Goal: Task Accomplishment & Management: Complete application form

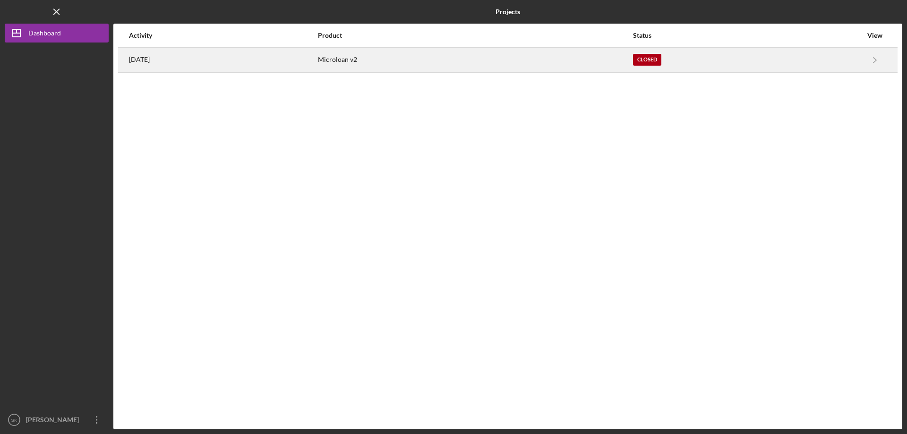
click at [268, 70] on div "8 months ago" at bounding box center [223, 60] width 188 height 24
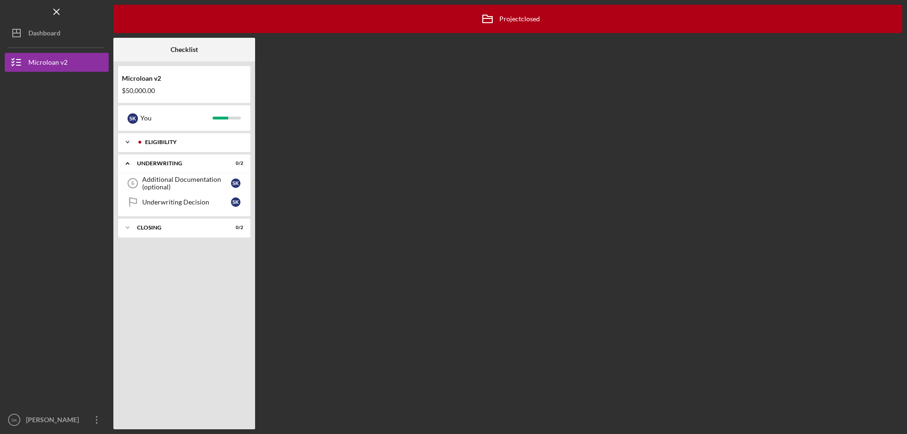
click at [175, 144] on div "Eligibility" at bounding box center [192, 142] width 94 height 6
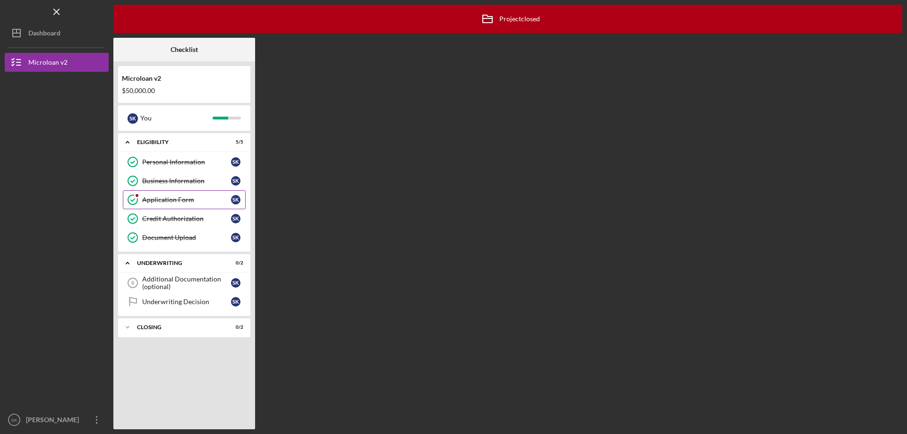
click at [208, 208] on link "Application Form Application Form S K" at bounding box center [184, 199] width 123 height 19
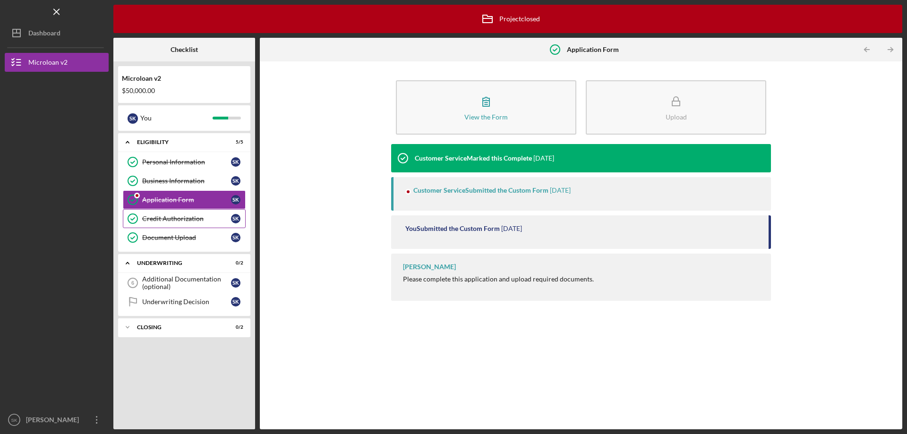
click at [206, 217] on div "Credit Authorization" at bounding box center [186, 219] width 89 height 8
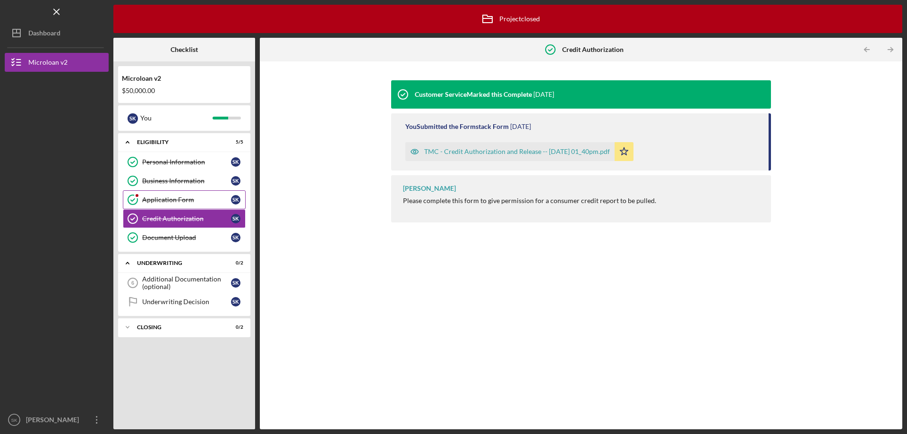
click at [202, 208] on link "Application Form Application Form S K" at bounding box center [184, 199] width 123 height 19
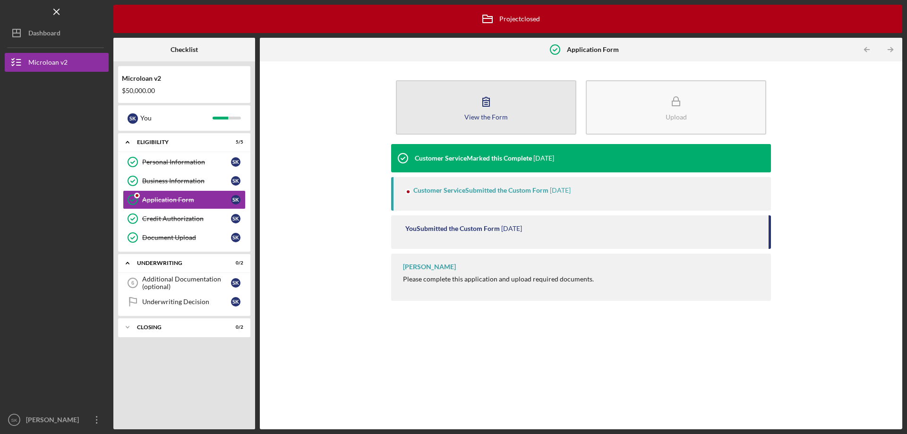
click at [516, 96] on button "View the Form Form" at bounding box center [486, 107] width 181 height 54
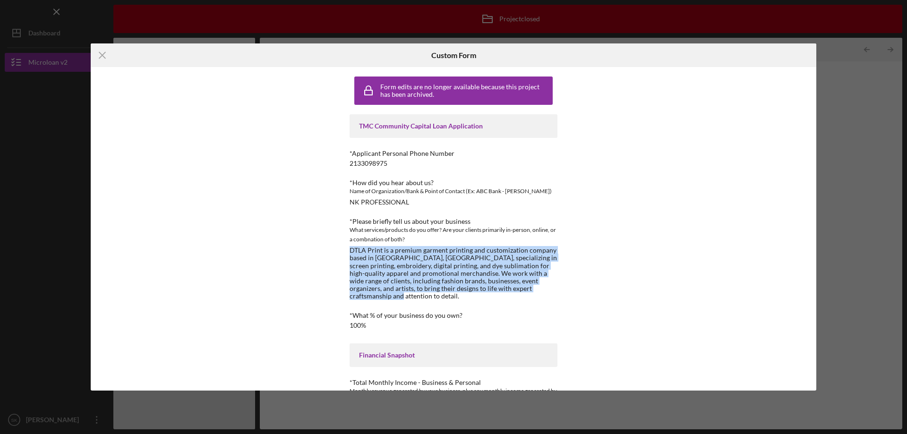
drag, startPoint x: 348, startPoint y: 252, endPoint x: 395, endPoint y: 298, distance: 65.5
click at [395, 298] on div "DTLA Print is a premium garment printing and customization company based in Los…" at bounding box center [454, 273] width 208 height 53
copy div "DTLA Print is a premium garment printing and customization company based in Los…"
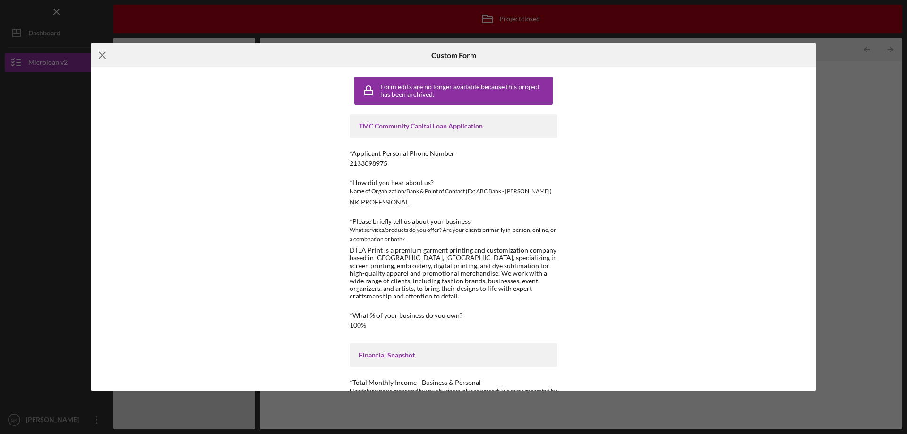
click at [105, 53] on icon "Icon/Menu Close" at bounding box center [103, 55] width 24 height 24
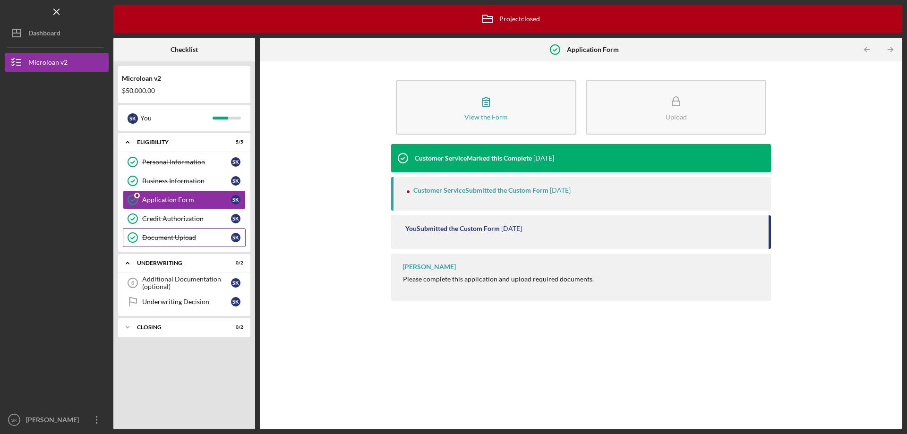
click at [170, 245] on link "Document Upload Document Upload S K" at bounding box center [184, 237] width 123 height 19
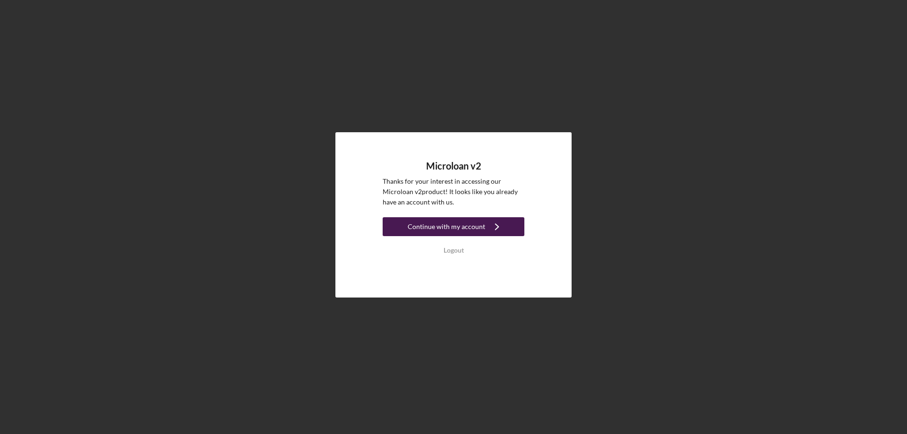
click at [459, 230] on div "Continue with my account" at bounding box center [447, 226] width 78 height 19
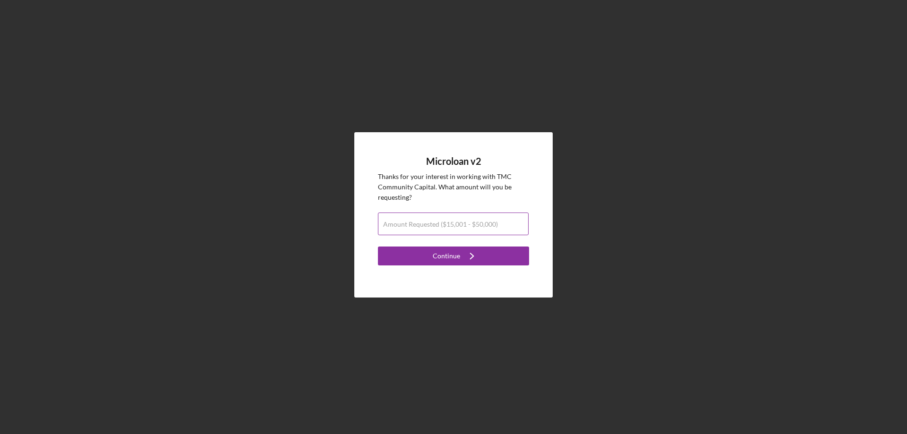
click at [493, 226] on label "Amount Requested ($15,001 - $50,000)" at bounding box center [440, 225] width 115 height 8
click at [493, 226] on input "Amount Requested ($15,001 - $50,000)" at bounding box center [453, 224] width 151 height 23
type input "$45,000"
click at [512, 200] on p "Thanks for your interest in working with TMC Community Capital . What amount wi…" at bounding box center [453, 188] width 151 height 32
click at [459, 255] on div "Continue" at bounding box center [446, 256] width 27 height 19
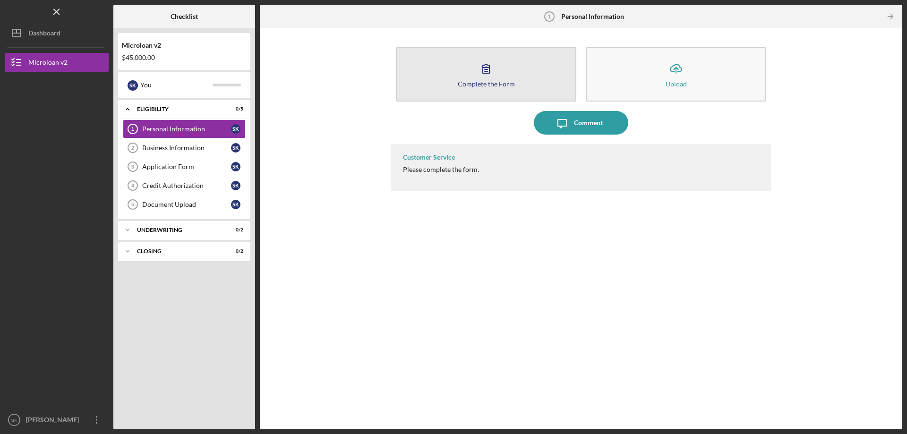
click at [490, 82] on div "Complete the Form" at bounding box center [486, 83] width 57 height 7
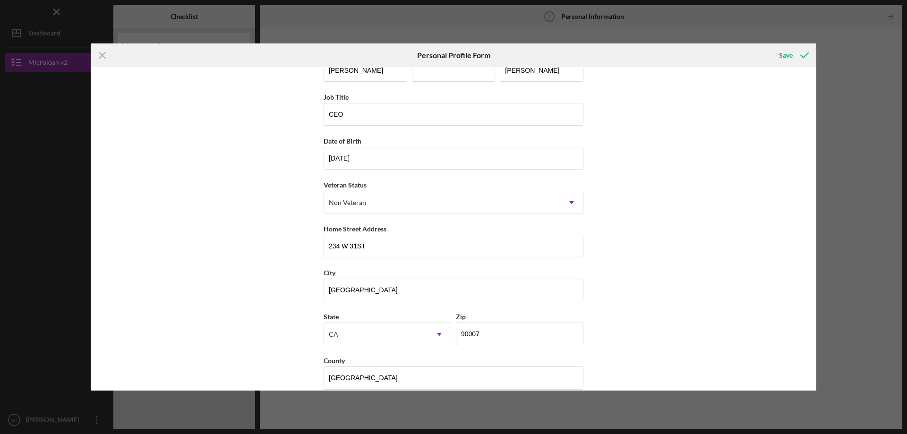
scroll to position [38, 0]
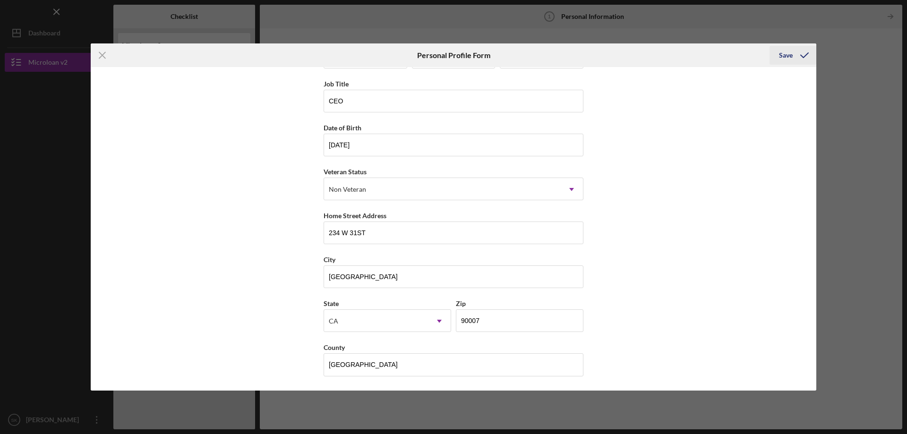
click at [792, 58] on div "Save" at bounding box center [786, 55] width 14 height 19
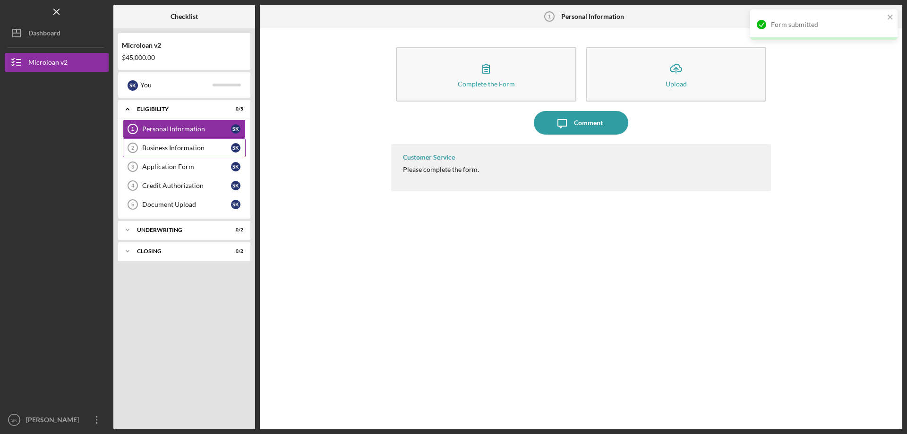
click at [179, 154] on link "Business Information 2 Business Information S K" at bounding box center [184, 147] width 123 height 19
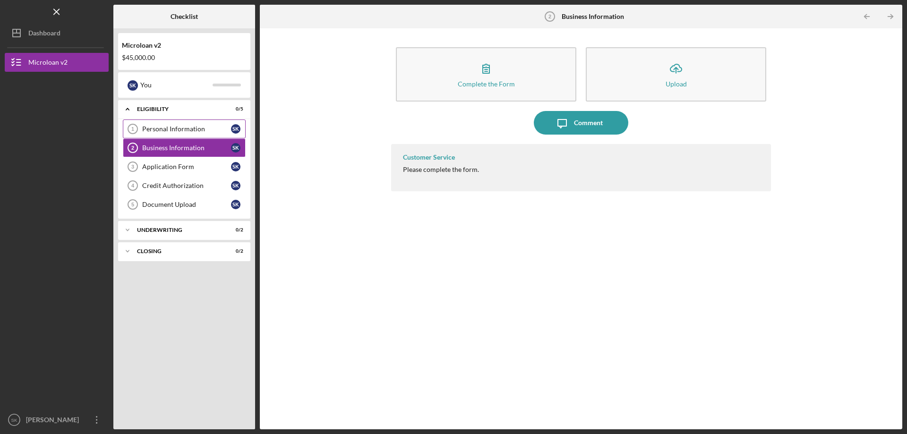
click at [199, 126] on div "Personal Information" at bounding box center [186, 129] width 89 height 8
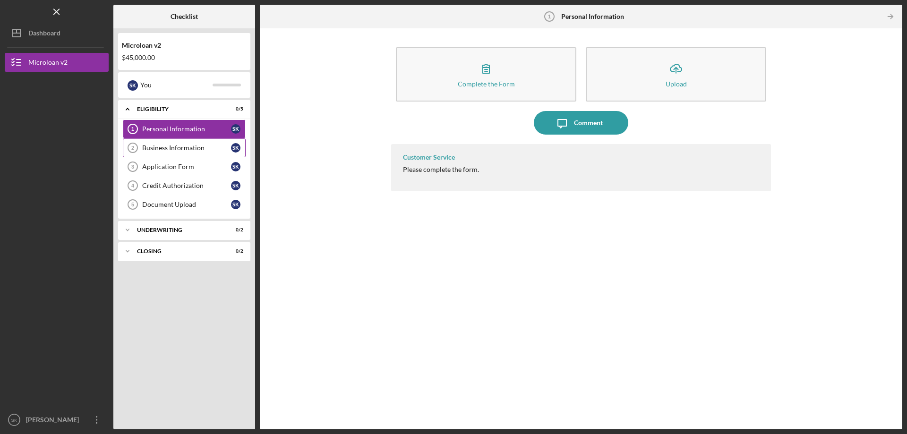
click at [184, 146] on div "Business Information" at bounding box center [186, 148] width 89 height 8
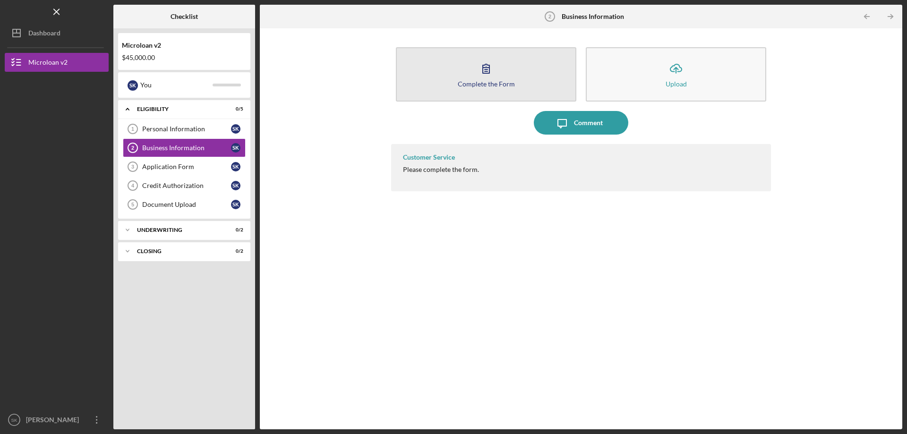
click at [468, 86] on div "Complete the Form" at bounding box center [486, 83] width 57 height 7
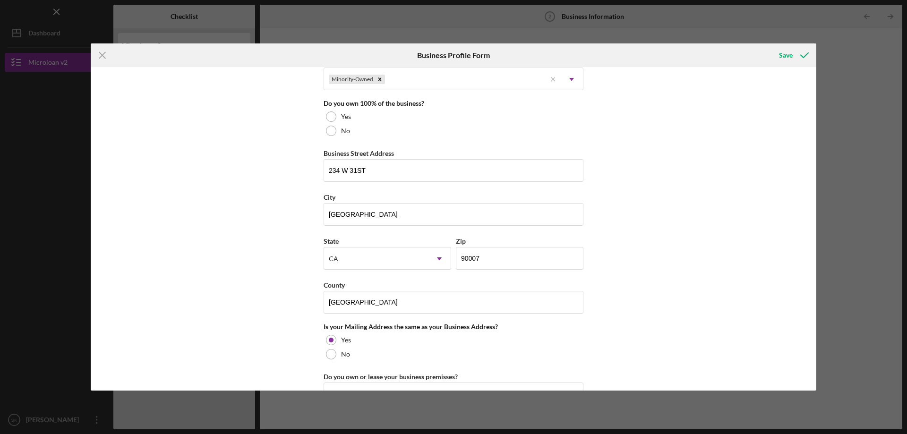
scroll to position [327, 0]
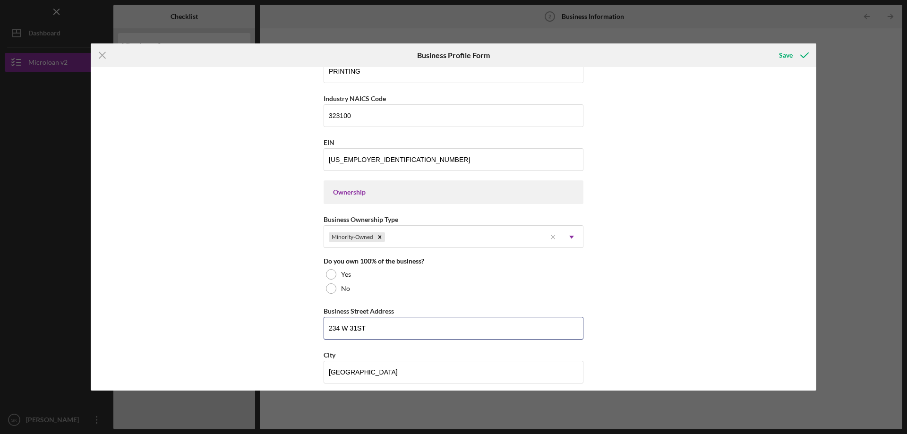
drag, startPoint x: 385, startPoint y: 324, endPoint x: 255, endPoint y: 326, distance: 130.4
click at [255, 326] on div "Business Name DTLA PRINTS DBA Business Start Date 06/04/2021 Legal Structure S-…" at bounding box center [454, 229] width 726 height 324
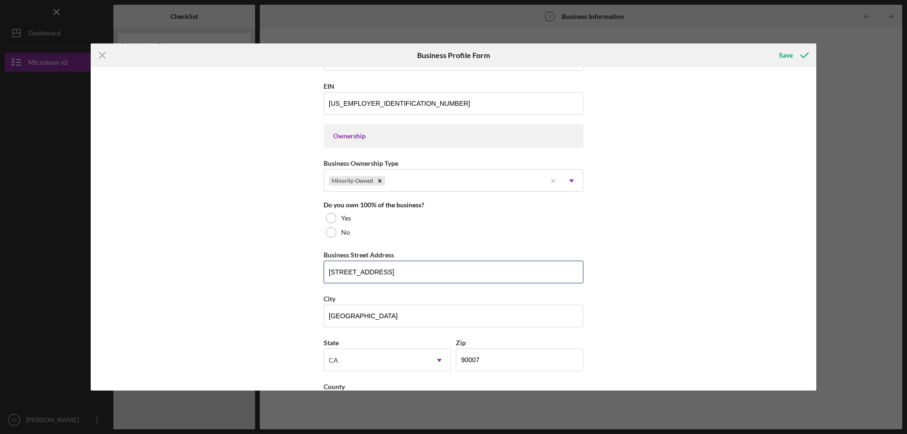
scroll to position [406, 0]
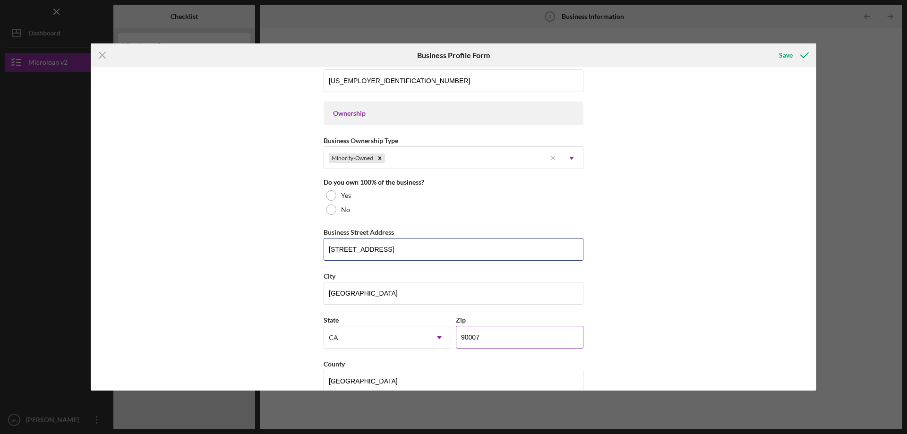
type input "2417 E 24TH ST"
click at [545, 338] on input "90007" at bounding box center [520, 337] width 128 height 23
type input "90058"
click at [747, 319] on div "Business Name DTLA PRINTS DBA Business Start Date 06/04/2021 Legal Structure S-…" at bounding box center [454, 229] width 726 height 324
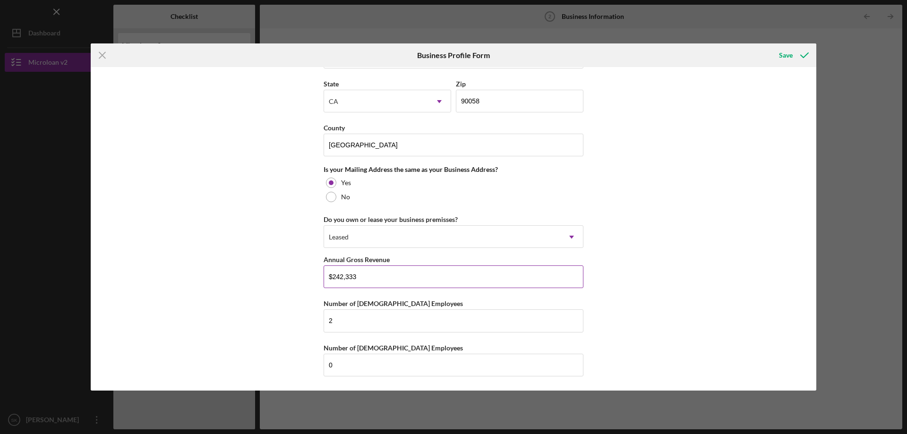
scroll to position [1, 0]
drag, startPoint x: 385, startPoint y: 279, endPoint x: 335, endPoint y: 285, distance: 50.4
click at [335, 285] on input "$242,333" at bounding box center [454, 277] width 260 height 23
type input "$236,210"
click at [744, 100] on div "Business Name DTLA PRINTS DBA Business Start Date 06/04/2021 Legal Structure S-…" at bounding box center [454, 229] width 726 height 324
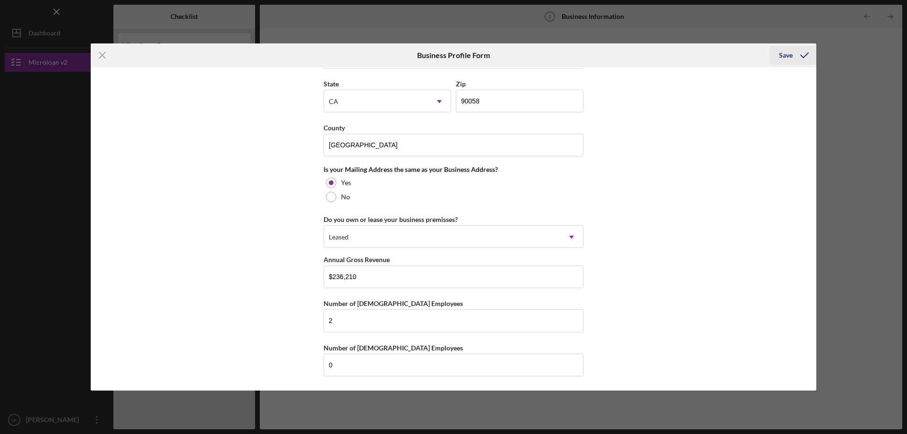
scroll to position [0, 0]
click at [793, 52] on icon "submit" at bounding box center [805, 55] width 24 height 24
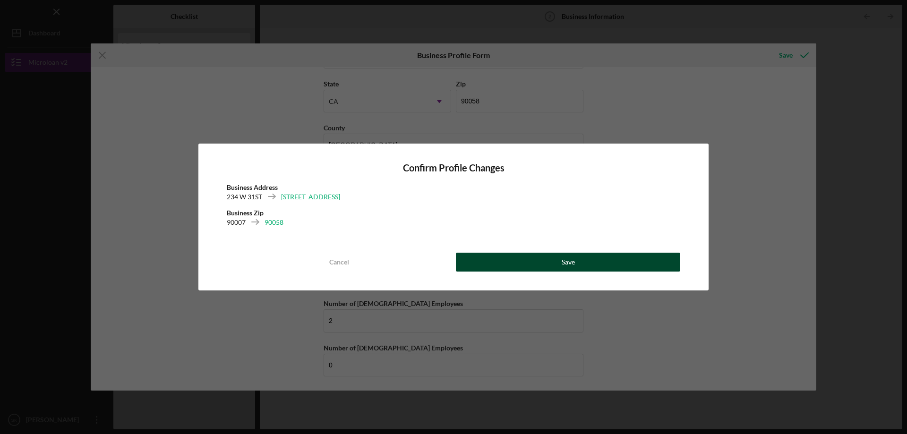
click at [596, 268] on button "Save" at bounding box center [568, 262] width 224 height 19
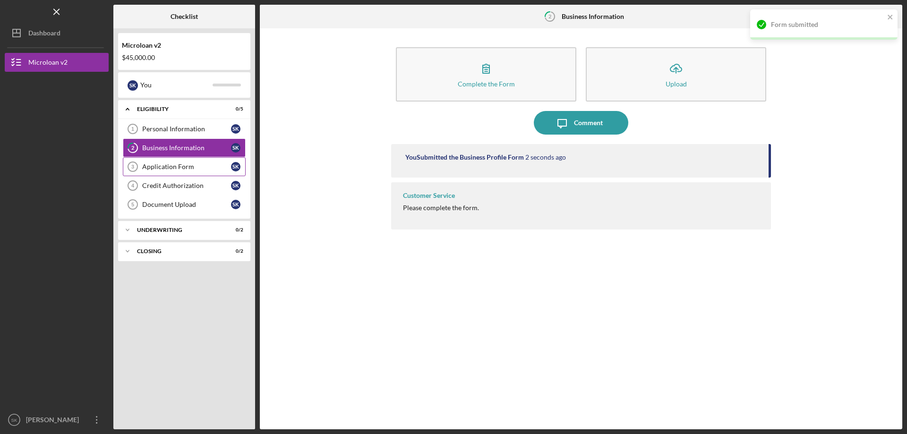
click at [200, 158] on link "Application Form 3 Application Form S K" at bounding box center [184, 166] width 123 height 19
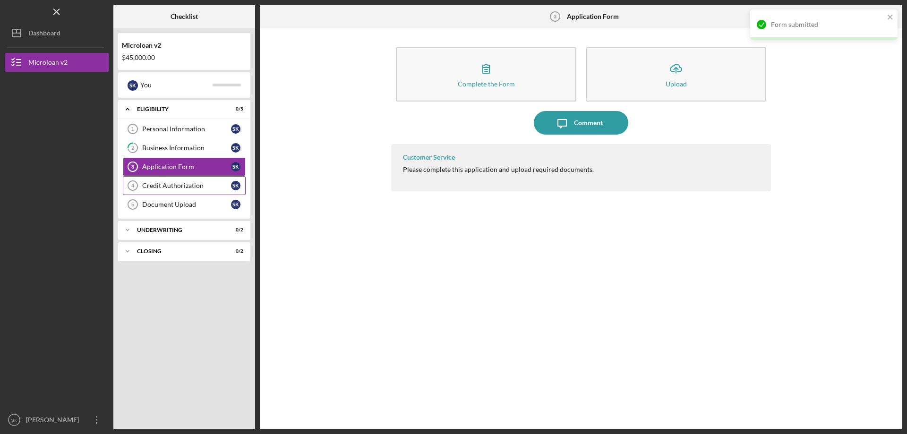
click at [200, 183] on div "Credit Authorization" at bounding box center [186, 186] width 89 height 8
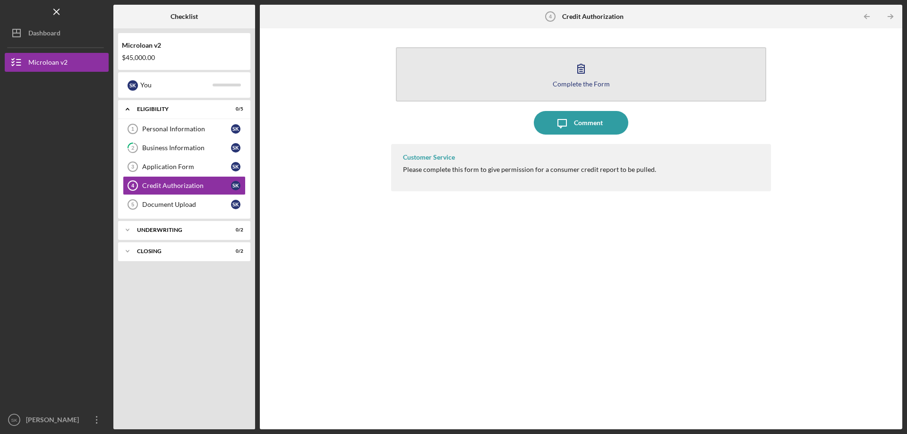
click at [622, 65] on button "Complete the Form Form" at bounding box center [581, 74] width 370 height 54
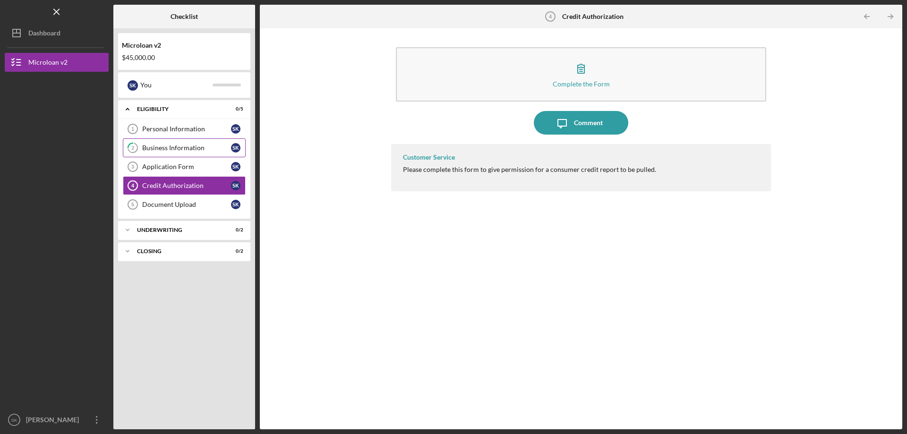
click at [192, 154] on link "2 Business Information S K" at bounding box center [184, 147] width 123 height 19
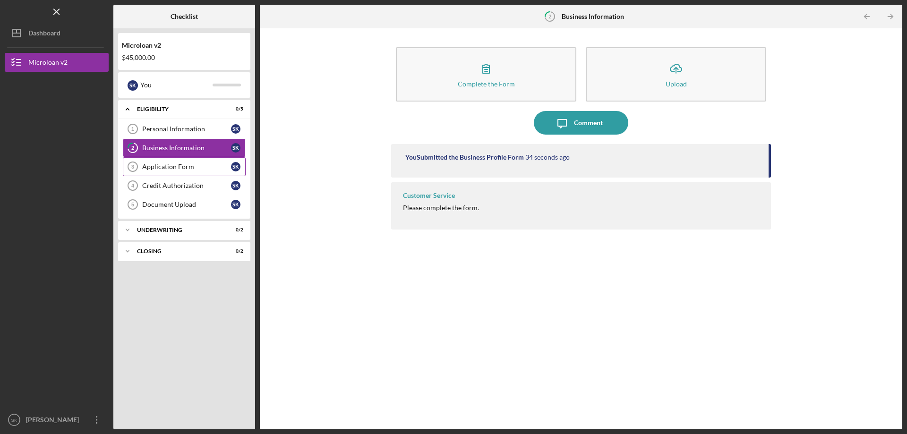
click at [176, 166] on div "Application Form" at bounding box center [186, 167] width 89 height 8
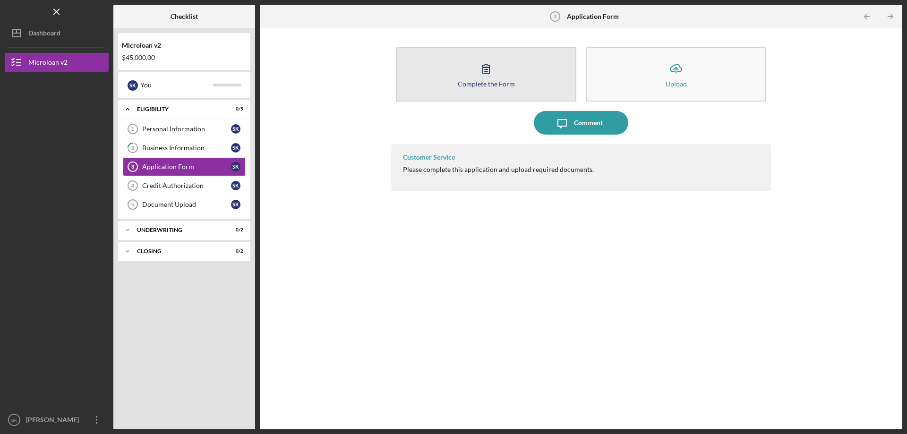
click at [432, 70] on button "Complete the Form Form" at bounding box center [486, 74] width 181 height 54
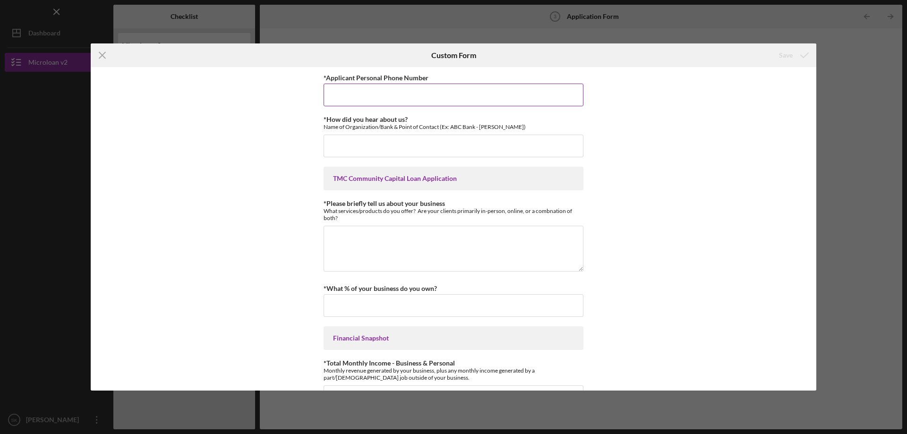
click at [376, 91] on input "*Applicant Personal Phone Number" at bounding box center [454, 95] width 260 height 23
type input "2133098975"
type input "NK PROFESSIONAL"
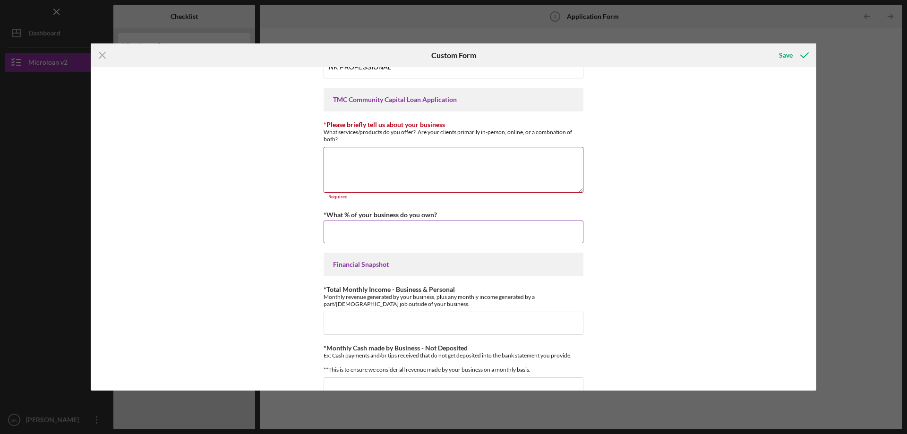
click at [483, 211] on div "*What % of your business do you own?" at bounding box center [454, 215] width 260 height 12
click at [488, 223] on input "*What % of your business do you own?" at bounding box center [454, 232] width 260 height 23
type input "100.00000%"
click at [742, 175] on div "*Applicant Personal Phone Number 2133098975 *How did you hear about us? Name of…" at bounding box center [454, 229] width 726 height 324
click at [460, 314] on input "*Total Monthly Income - Business & Personal" at bounding box center [454, 323] width 260 height 23
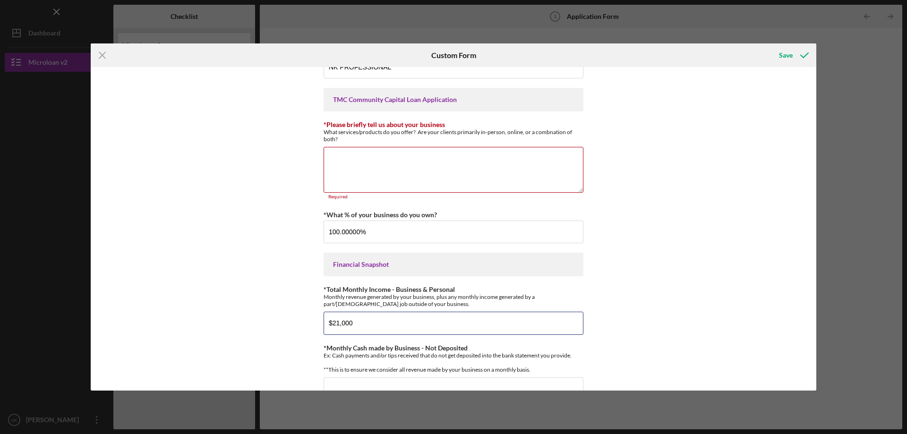
type input "$21,000"
click at [706, 277] on div "*Applicant Personal Phone Number 2133098975 *How did you hear about us? Name of…" at bounding box center [454, 229] width 726 height 324
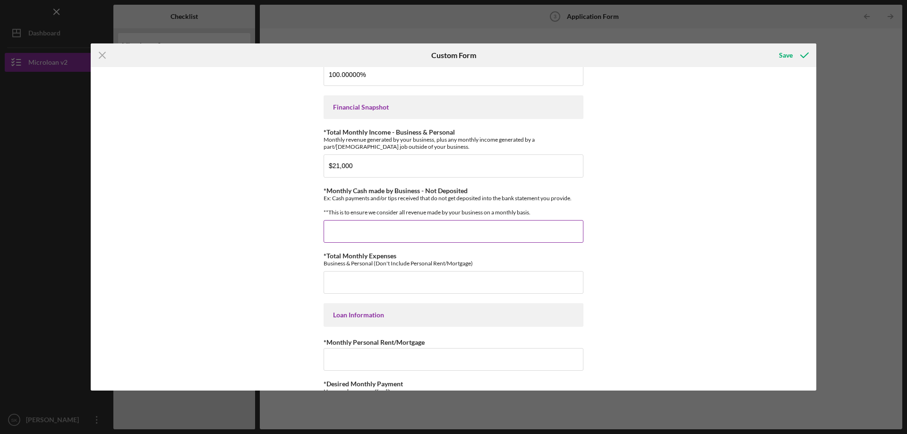
click at [410, 243] on input "*Monthly Cash made by Business - Not Deposited" at bounding box center [454, 231] width 260 height 23
type input "$2,000"
click at [739, 218] on div "*Applicant Personal Phone Number 2133098975 *How did you hear about us? Name of…" at bounding box center [454, 229] width 726 height 324
click at [395, 291] on input "*Total Monthly Expenses" at bounding box center [454, 282] width 260 height 23
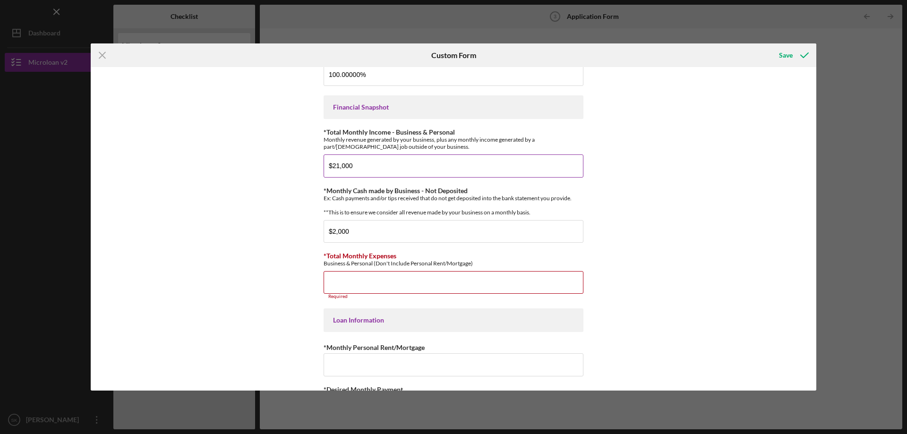
drag, startPoint x: 334, startPoint y: 165, endPoint x: 387, endPoint y: 163, distance: 53.0
click at [334, 165] on input "$21,000" at bounding box center [454, 166] width 260 height 23
type input "$22,000"
click at [670, 252] on div "*Applicant Personal Phone Number 2133098975 *How did you hear about us? Name of…" at bounding box center [454, 229] width 726 height 324
click at [448, 291] on input "*Total Monthly Expenses" at bounding box center [454, 282] width 260 height 23
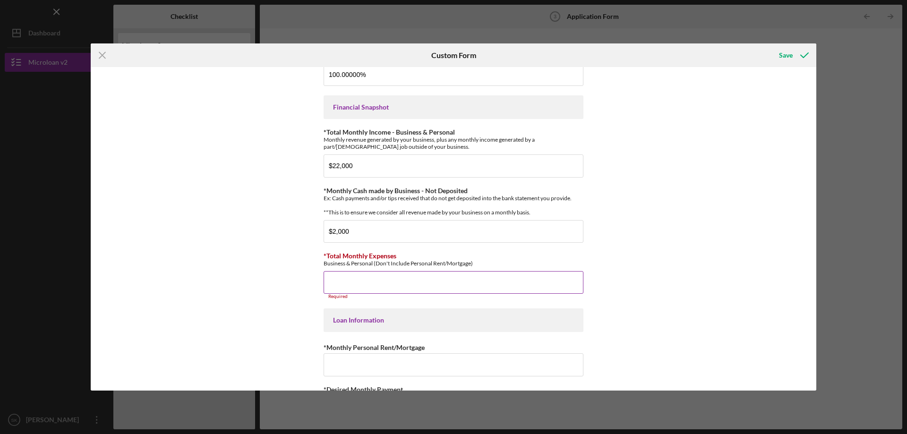
click at [560, 279] on input "*Total Monthly Expenses" at bounding box center [454, 282] width 260 height 23
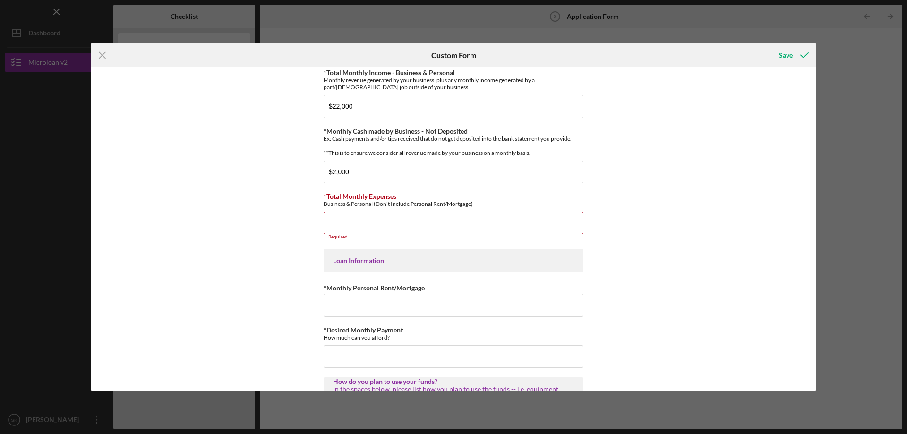
scroll to position [315, 0]
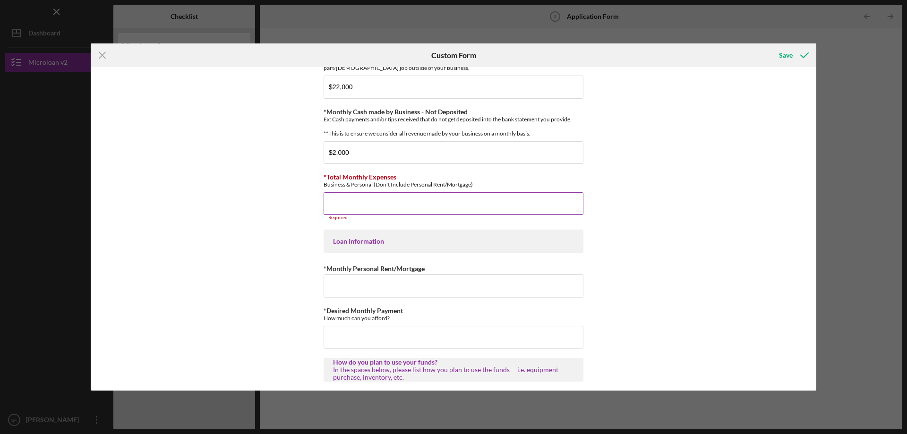
click at [526, 206] on input "*Total Monthly Expenses" at bounding box center [454, 203] width 260 height 23
click at [434, 215] on input "*Total Monthly Expenses" at bounding box center [454, 203] width 260 height 23
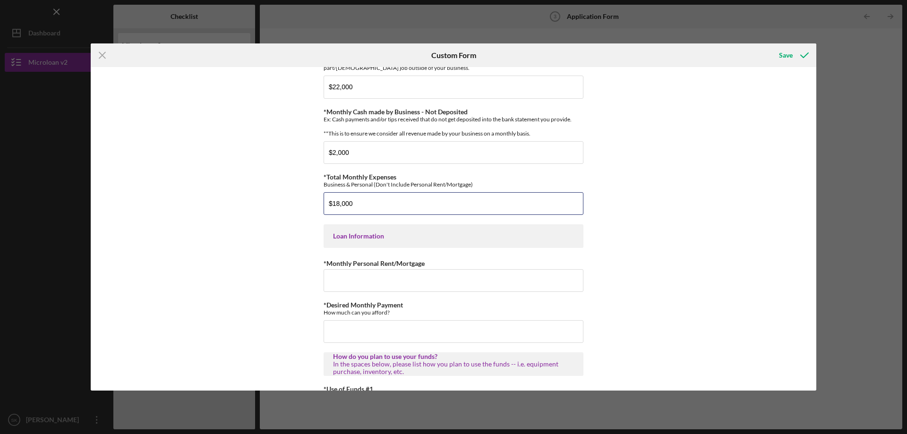
type input "$18,000"
click at [709, 207] on div "*Applicant Personal Phone Number 2133098975 *How did you hear about us? Name of…" at bounding box center [454, 229] width 726 height 324
click at [371, 292] on input "*Monthly Personal Rent/Mortgage" at bounding box center [454, 280] width 260 height 23
type input "$2,000"
click at [668, 253] on div "*Applicant Personal Phone Number 2133098975 *How did you hear about us? Name of…" at bounding box center [454, 229] width 726 height 324
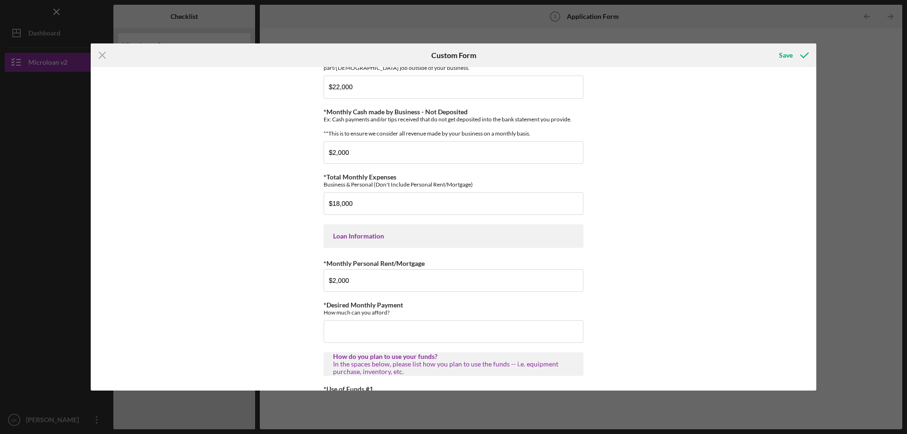
click at [440, 353] on div "*Applicant Personal Phone Number 2133098975 *How did you hear about us? Name of…" at bounding box center [454, 148] width 260 height 783
click at [451, 343] on input "*Desired Monthly Payment" at bounding box center [454, 331] width 260 height 23
type input "$4,000"
click at [680, 270] on div "*Applicant Personal Phone Number 2133098975 *How did you hear about us? Name of…" at bounding box center [454, 229] width 726 height 324
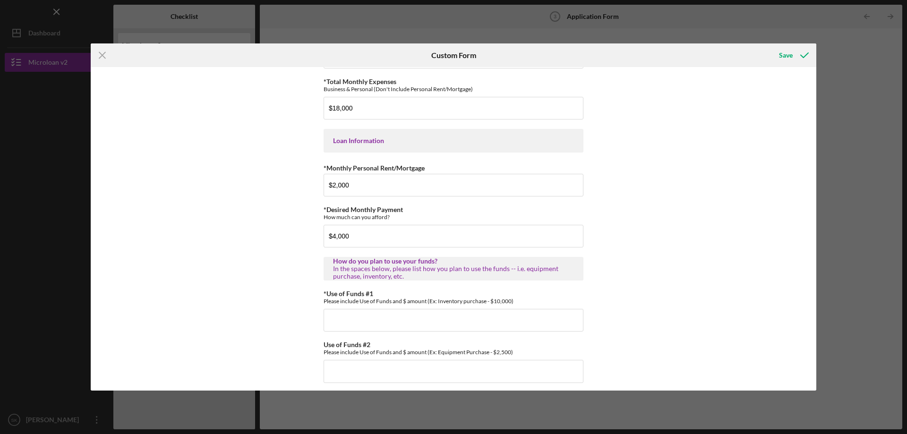
scroll to position [475, 0]
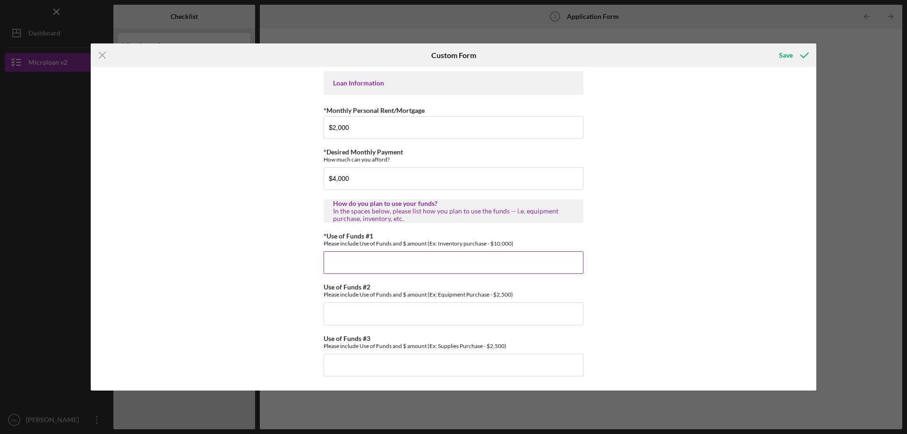
click at [439, 256] on input "*Use of Funds #1" at bounding box center [454, 262] width 260 height 23
type input "INVENTORY $15,000"
click at [418, 311] on input "Use of Funds #2" at bounding box center [454, 313] width 260 height 23
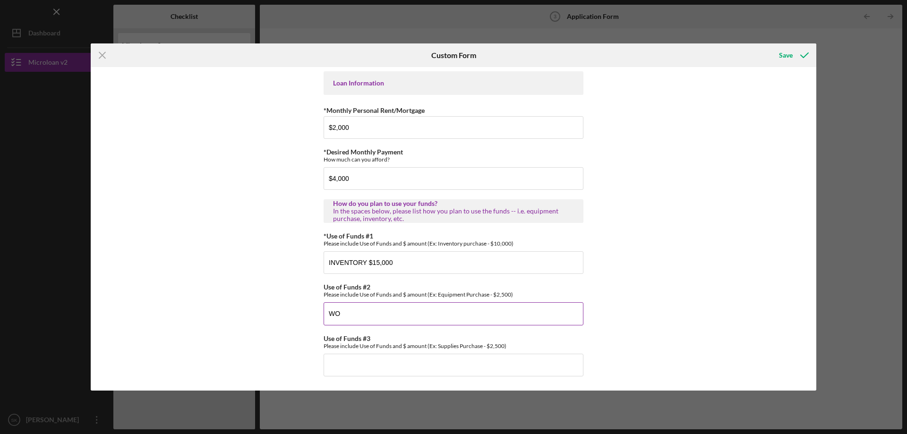
type input "W"
type input "OPERATING EXPENSES - $15,000"
click at [373, 260] on input "INVENTORY $15,000" at bounding box center [454, 262] width 260 height 23
type input "INVENTORY $20,000"
click at [438, 364] on input "Use of Funds #3" at bounding box center [454, 365] width 260 height 23
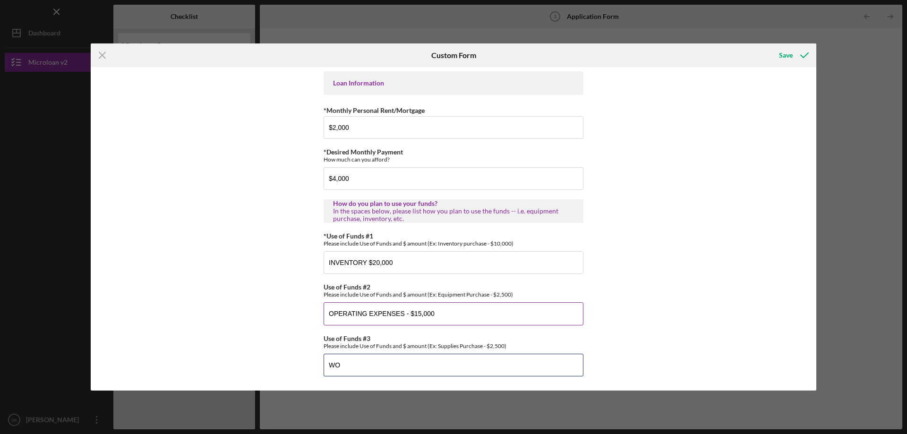
type input "W"
click at [363, 261] on input "INVENTORY $20,000" at bounding box center [454, 262] width 260 height 23
type input "INVENTORY - $20,000"
click at [353, 365] on input "Use of Funds #3" at bounding box center [454, 365] width 260 height 23
type input "M"
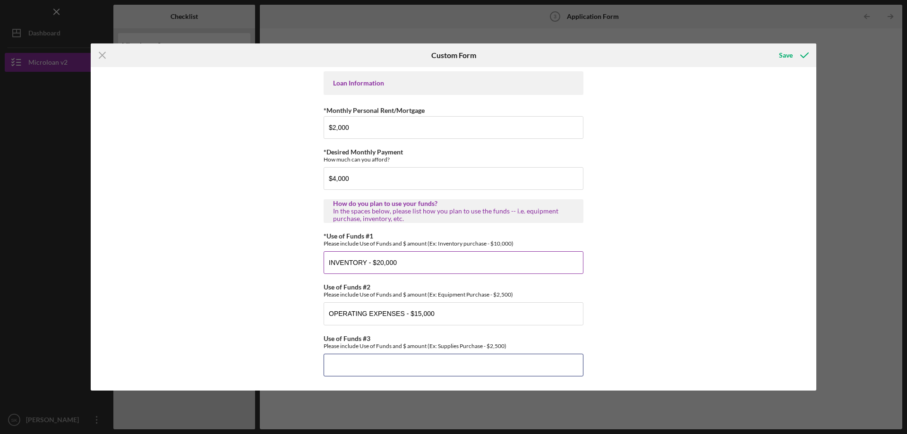
scroll to position [0, 0]
drag, startPoint x: 447, startPoint y: 257, endPoint x: 283, endPoint y: 266, distance: 163.8
click at [283, 266] on div "*Applicant Personal Phone Number 2133098975 *How did you hear about us? Name of…" at bounding box center [454, 229] width 726 height 324
paste input "nventory (Garments) – $15,000 Funds will be used to purchase blank garments"
click at [410, 261] on input "Inventory (Garments) – $15,000 Funds will be used to purchase blank garments" at bounding box center [454, 262] width 260 height 23
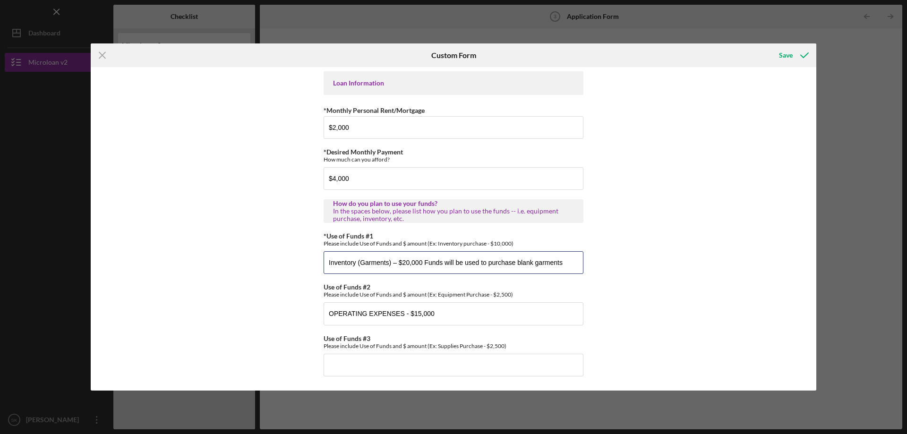
type input "Inventory (Garments) – $20,000 Funds will be used to purchase blank garments"
drag, startPoint x: 443, startPoint y: 321, endPoint x: 282, endPoint y: 318, distance: 160.7
click at [282, 318] on div "*Applicant Personal Phone Number 2133098975 *How did you hear about us? Name of…" at bounding box center [454, 229] width 726 height 324
paste input "perating Expenses – $20,000 This will cover essential business costs including …"
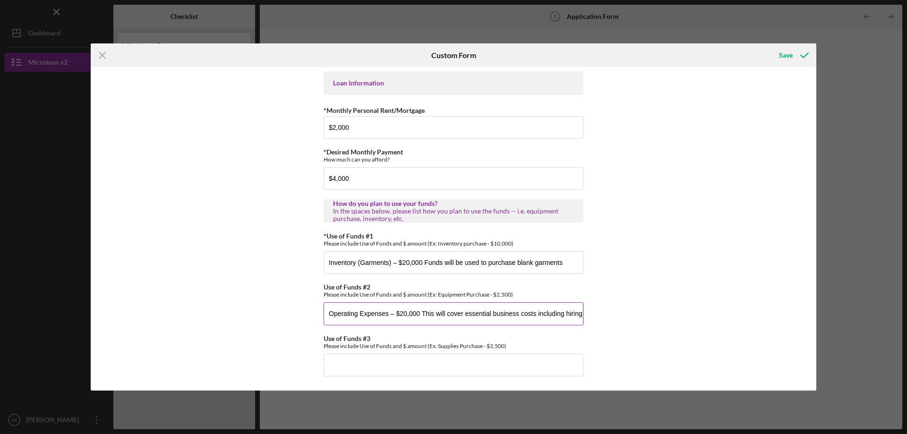
scroll to position [0, 190]
click at [340, 319] on input "Operating Expenses – $20,000 This will cover essential business costs including…" at bounding box center [454, 313] width 260 height 23
click at [404, 316] on input "Operating Expenses – $20,000 This will cover essential business costs including…" at bounding box center [454, 313] width 260 height 23
type input "Operating Expenses – $15,000 This will cover essential business costs including…"
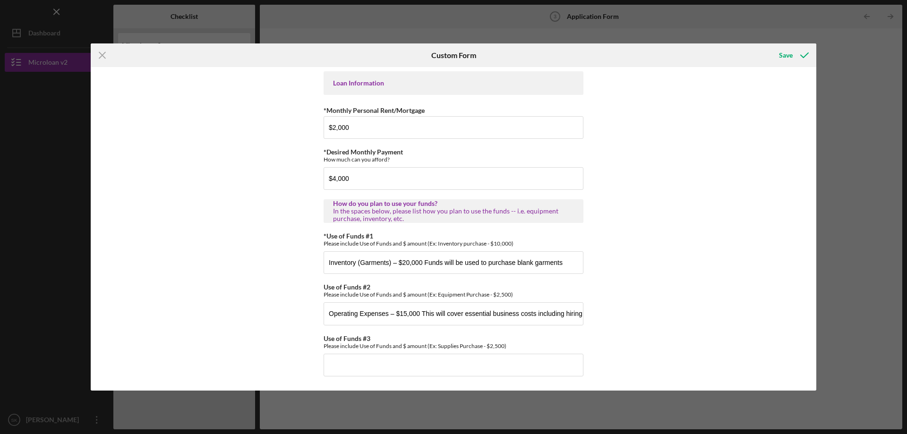
click at [615, 241] on div "*Applicant Personal Phone Number 2133098975 *How did you hear about us? Name of…" at bounding box center [454, 229] width 726 height 324
click at [398, 366] on input "Use of Funds #3" at bounding box center [454, 365] width 260 height 23
paste input "Machinery Maintenance & Equipment – $10,000 Allocated toward routine maintenanc…"
click at [443, 362] on input "Machinery Maintenance & Equipment – $10,000 Allocated toward routine maintenanc…" at bounding box center [454, 365] width 260 height 23
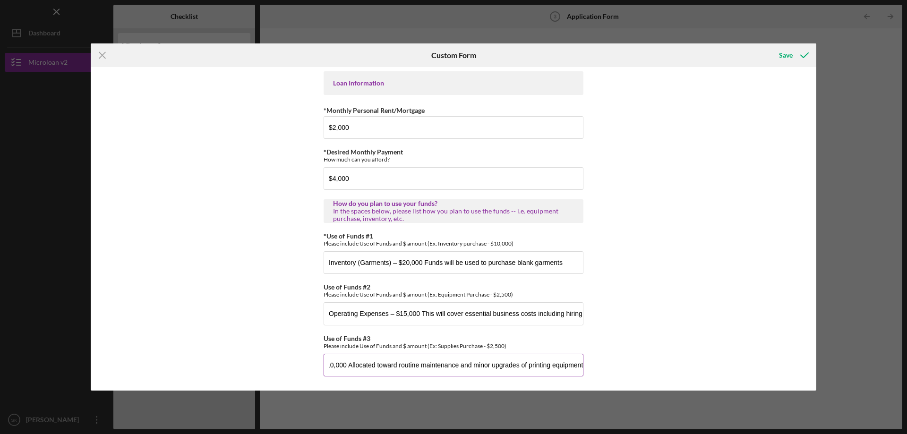
click at [334, 365] on input "Machinery Maintenance & Equipment – $10,000 Allocated toward routine maintenanc…" at bounding box center [454, 365] width 260 height 23
type input "Machinery Maintenance & Equipment – $10,000 Allocated toward routine maintenanc…"
click at [726, 199] on div "*Applicant Personal Phone Number 2133098975 *How did you hear about us? Name of…" at bounding box center [454, 229] width 726 height 324
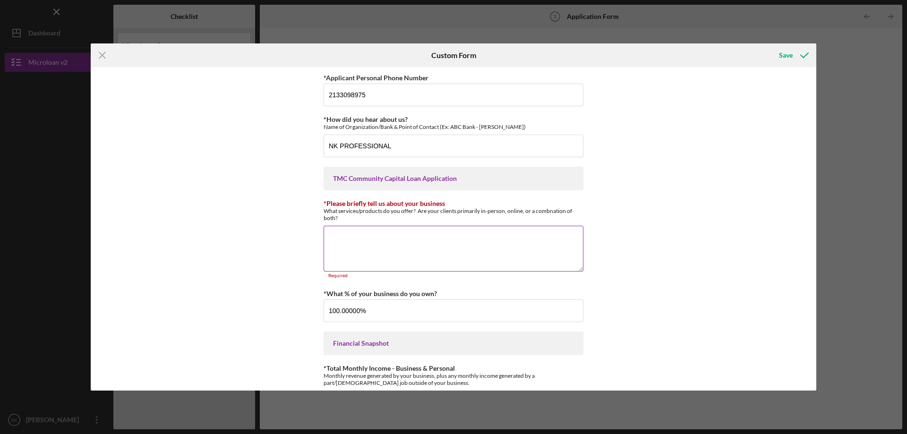
click at [480, 221] on div "What services/products do you offer? Are your clients primarily in-person, onli…" at bounding box center [454, 214] width 260 height 14
click at [408, 250] on textarea "*Please briefly tell us about your business" at bounding box center [454, 248] width 260 height 45
paste textarea "DTLA Print is a Los Angeles-based premium garment printing and customization co…"
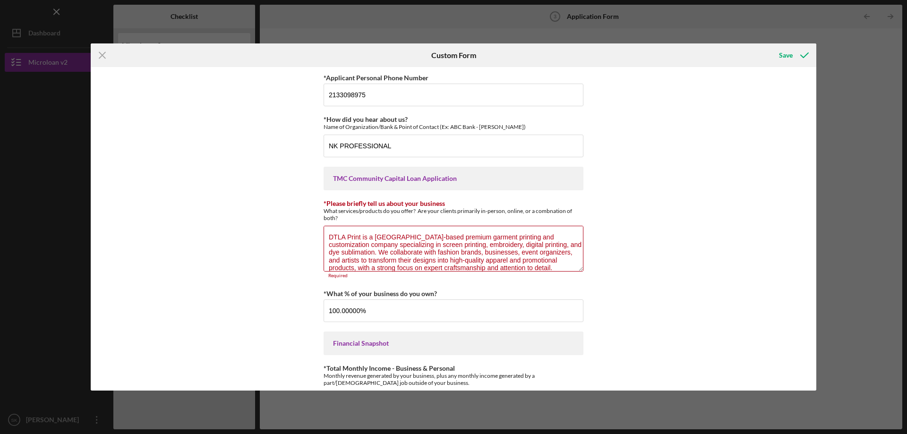
scroll to position [1, 0]
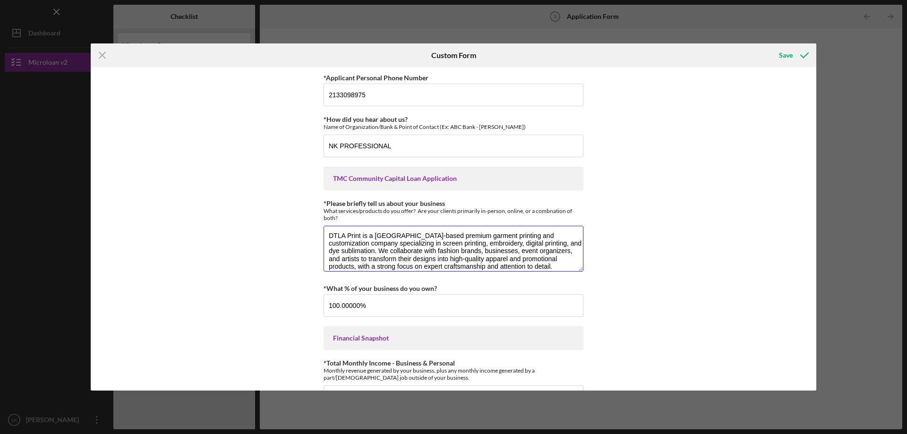
type textarea "DTLA Print is a Los Angeles-based premium garment printing and customization co…"
click at [743, 250] on div "*Applicant Personal Phone Number 2133098975 *How did you hear about us? Name of…" at bounding box center [454, 229] width 726 height 324
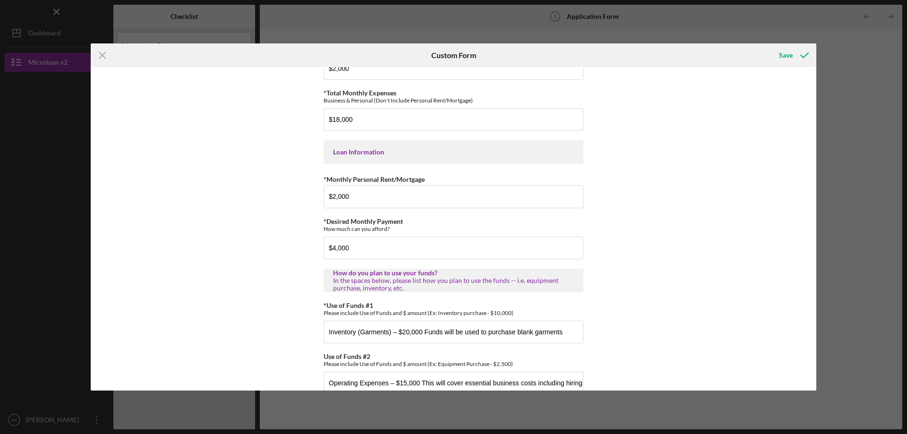
scroll to position [470, 0]
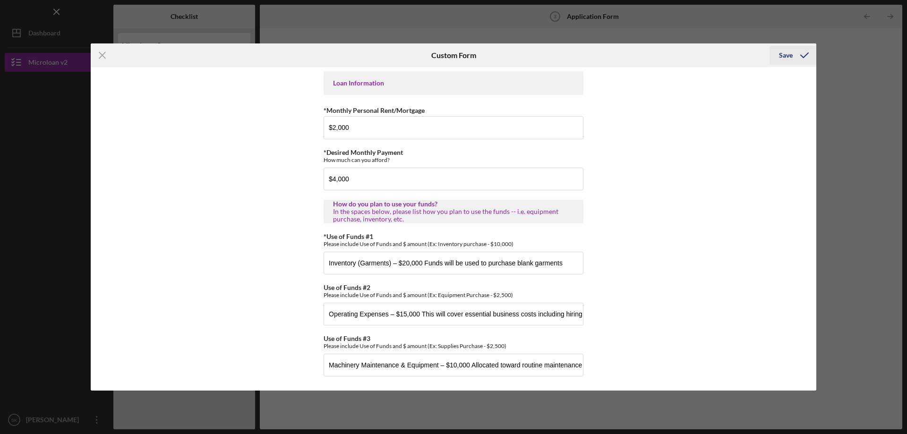
click at [800, 52] on icon "submit" at bounding box center [805, 55] width 24 height 24
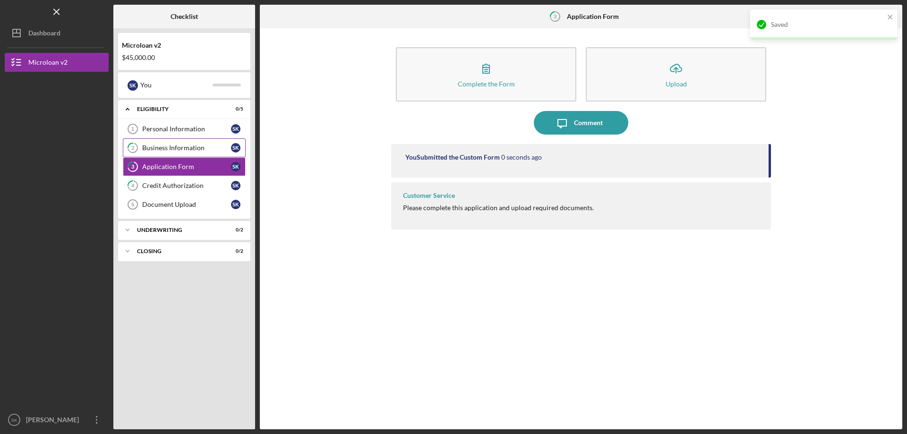
click at [196, 144] on div "Business Information" at bounding box center [186, 148] width 89 height 8
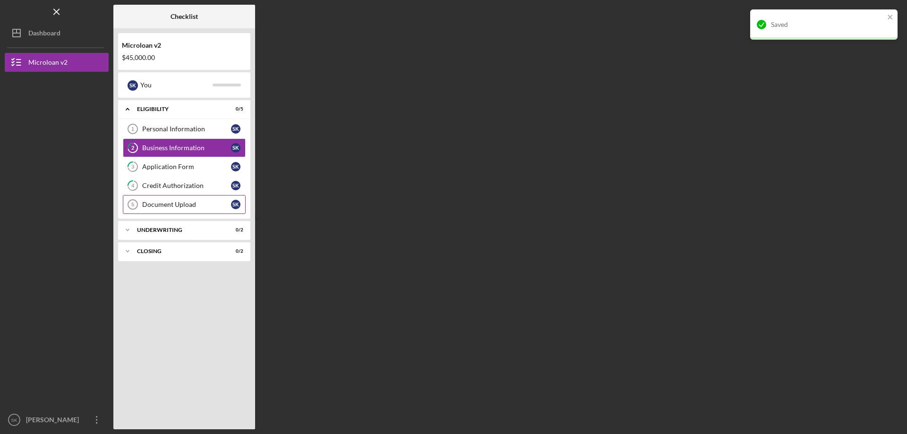
click at [189, 209] on link "Document Upload 5 Document Upload S K" at bounding box center [184, 204] width 123 height 19
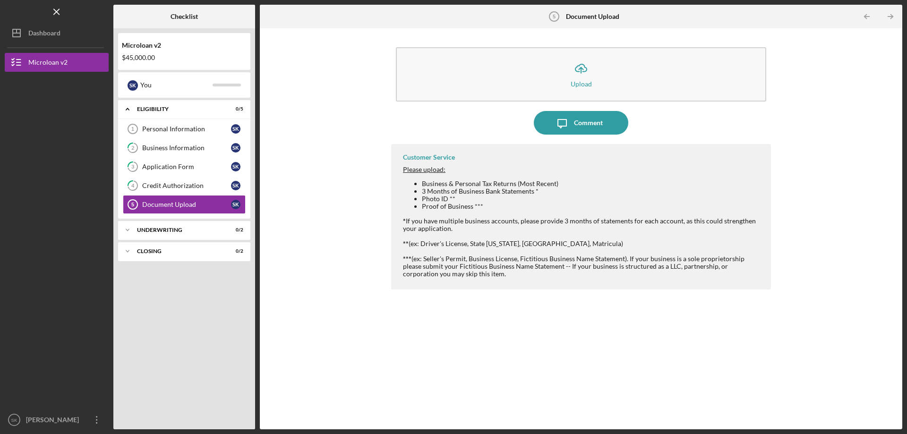
drag, startPoint x: 856, startPoint y: 125, endPoint x: 621, endPoint y: 153, distance: 236.0
click at [856, 125] on div "Icon/Upload Upload Icon/Message Comment Customer Service Please upload: Busines…" at bounding box center [581, 229] width 633 height 392
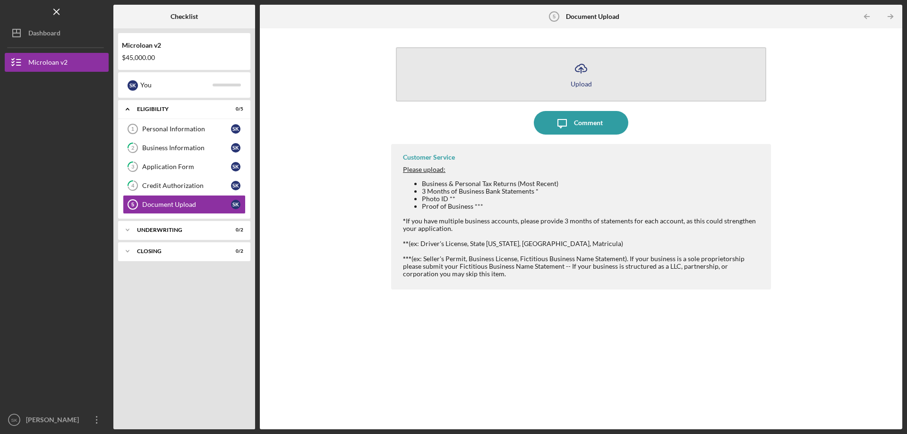
click at [607, 78] on button "Icon/Upload Upload" at bounding box center [581, 74] width 370 height 54
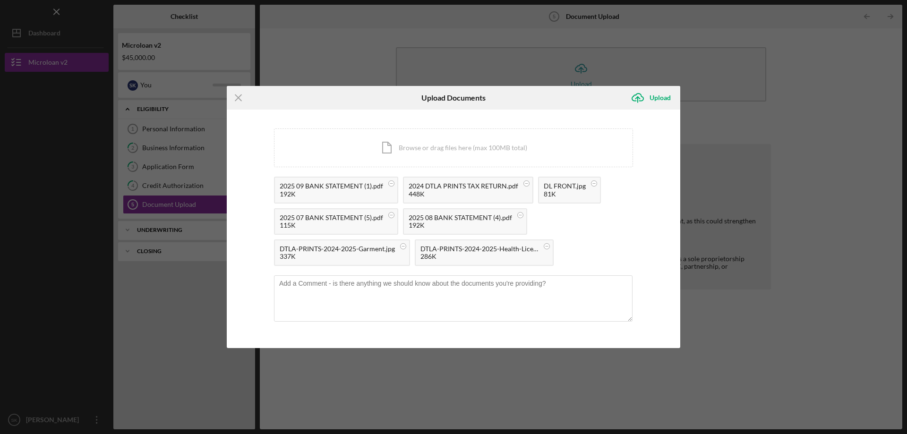
click at [628, 241] on div "2025 09 BANK STATEMENT (1).pdf 192K 2024 DTLA PRINTS TAX RETURN.pdf 448K DL FRO…" at bounding box center [453, 224] width 359 height 94
click at [638, 252] on div "You're uploading documents related to Document Upload . Icon/Document Browse or…" at bounding box center [454, 229] width 454 height 238
click at [658, 97] on div "Upload" at bounding box center [660, 97] width 21 height 19
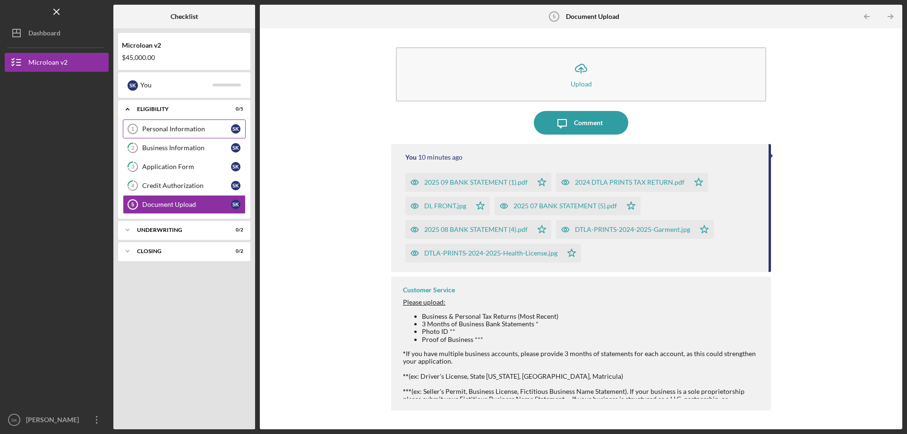
click at [195, 121] on link "Personal Information 1 Personal Information S K" at bounding box center [184, 129] width 123 height 19
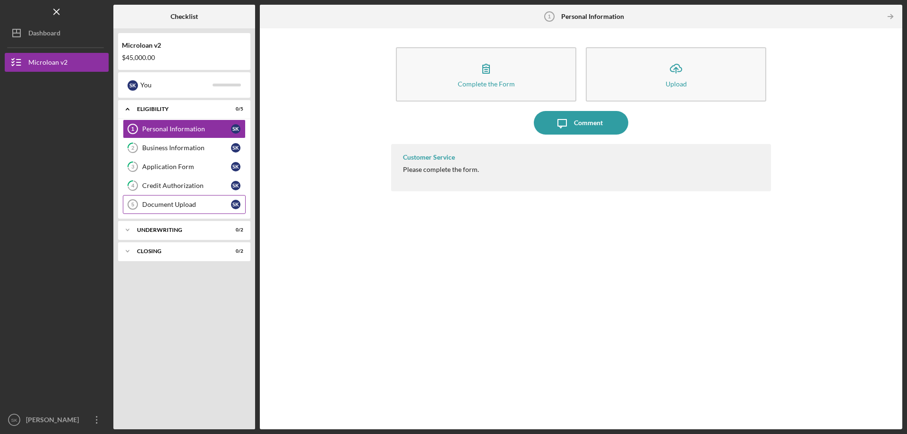
click at [173, 195] on link "Document Upload 5 Document Upload S K" at bounding box center [184, 204] width 123 height 19
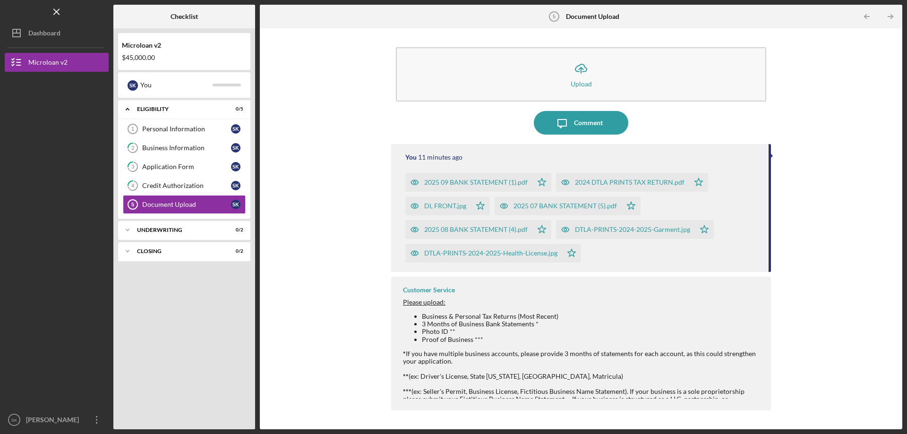
click at [574, 349] on div "Business & Personal Tax Returns (Most Recent) 3 Months of Business Bank Stateme…" at bounding box center [582, 343] width 359 height 60
